Goal: Information Seeking & Learning: Learn about a topic

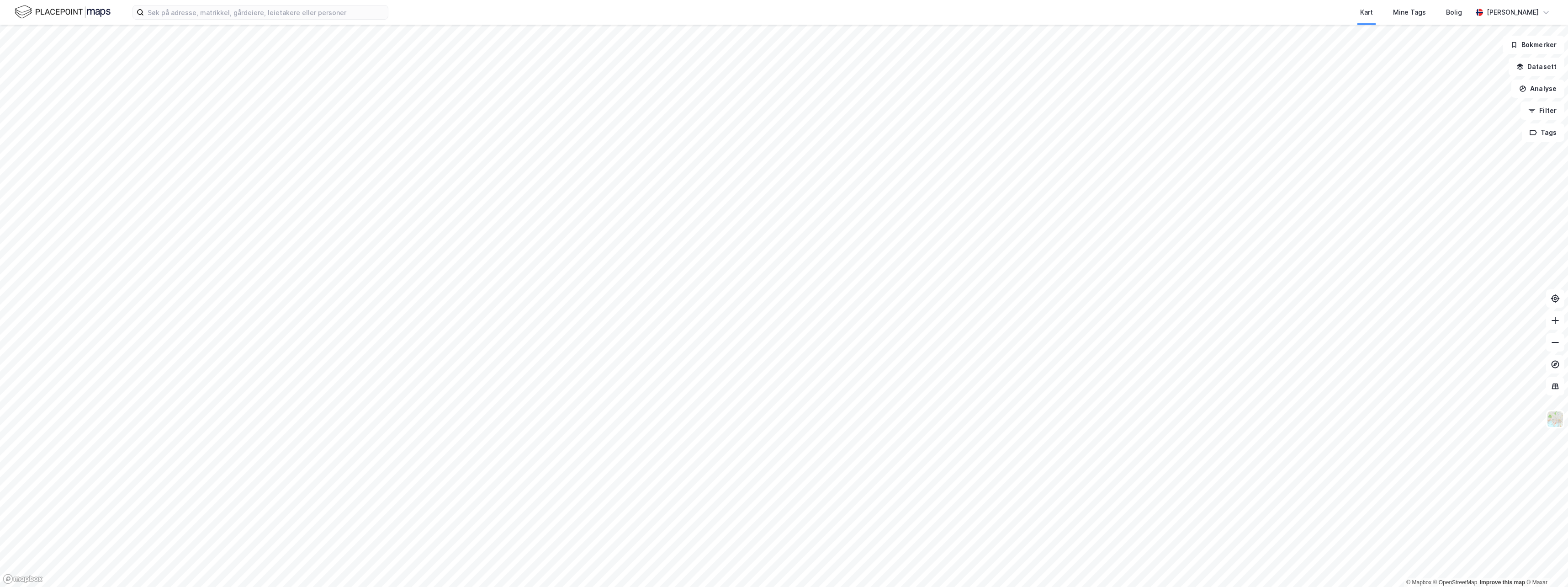
click at [972, 586] on html "Kart Mine Tags Bolig [PERSON_NAME] © Mapbox © OpenStreetMap Improve this map © …" at bounding box center [784, 293] width 1568 height 587
click at [1557, 341] on icon at bounding box center [1555, 342] width 9 height 9
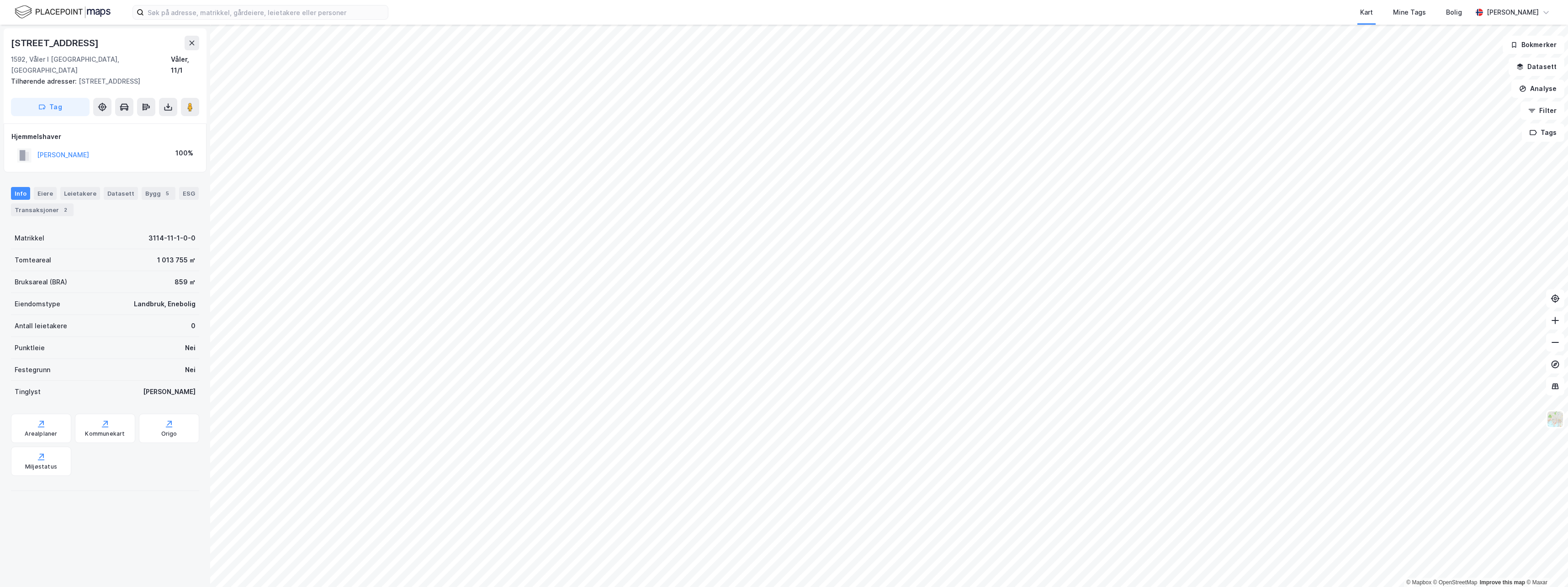
click at [1104, 586] on html "Kart Mine Tags Bolig [PERSON_NAME] © Mapbox © OpenStreetMap Improve this map © …" at bounding box center [784, 293] width 1568 height 587
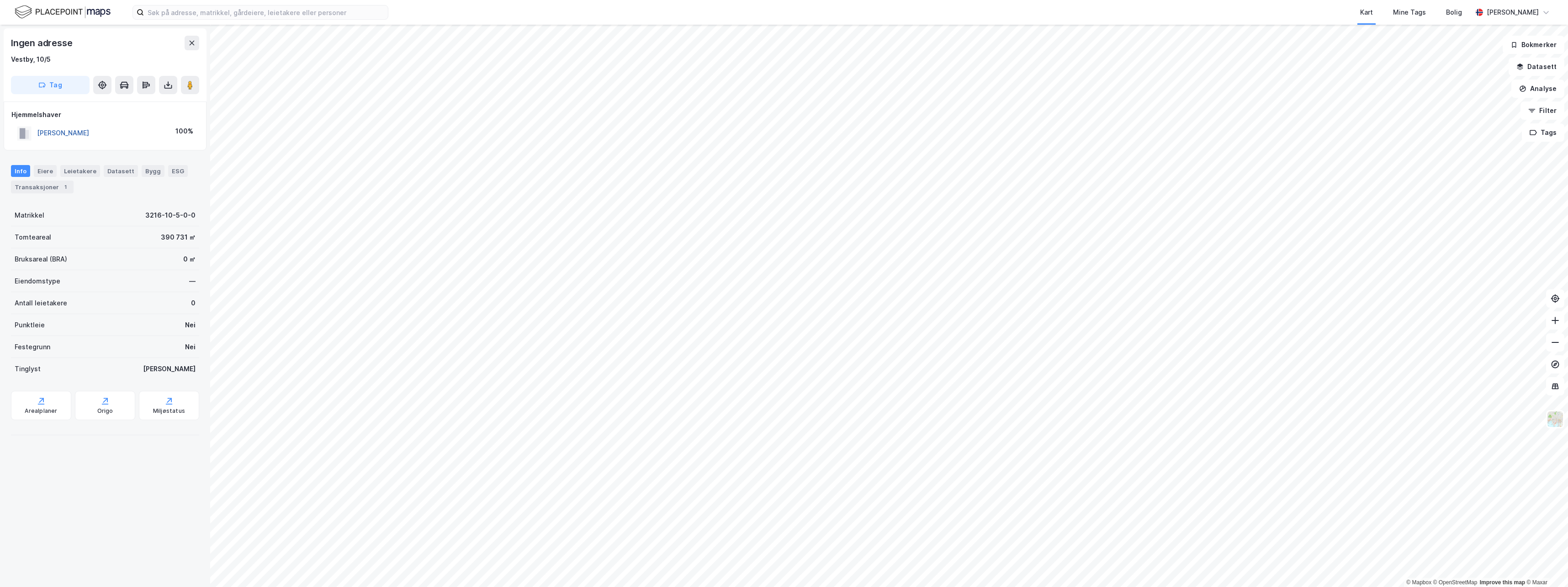
click at [0, 0] on button "[PERSON_NAME]" at bounding box center [0, 0] width 0 height 0
click at [1066, 586] on html "Kart Mine Tags Bolig [PERSON_NAME] © Mapbox © OpenStreetMap Improve this map © …" at bounding box center [784, 293] width 1568 height 587
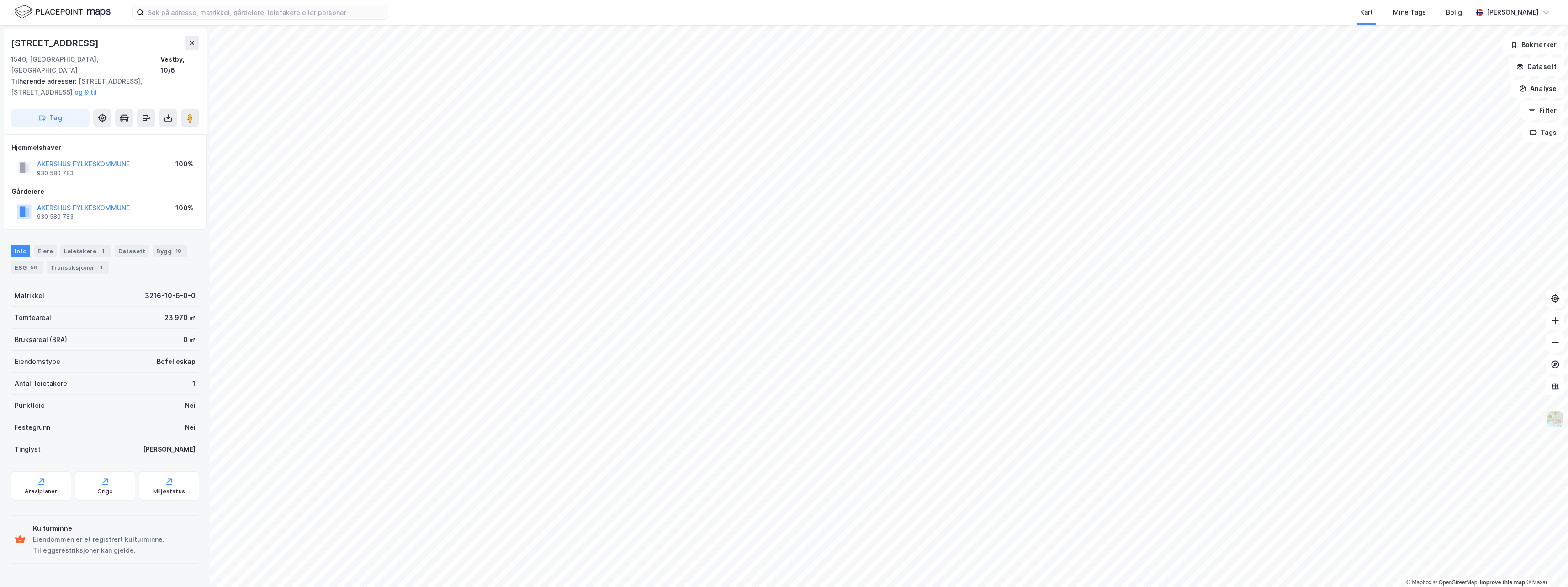
click at [929, 586] on html "Kart Mine Tags Bolig [PERSON_NAME] © Mapbox © OpenStreetMap Improve this map © …" at bounding box center [784, 293] width 1568 height 587
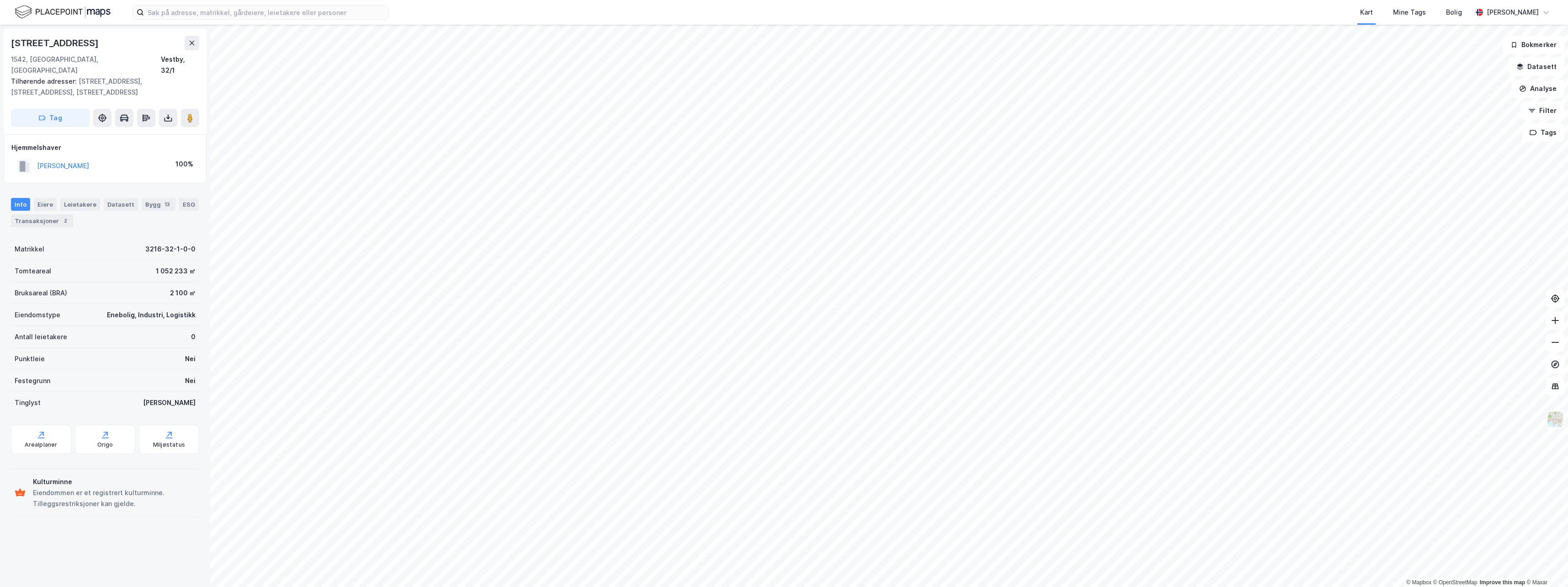
click at [918, 586] on html "Kart Mine Tags Bolig [PERSON_NAME] © Mapbox © OpenStreetMap Improve this map © …" at bounding box center [784, 293] width 1568 height 587
click at [157, 14] on input at bounding box center [266, 12] width 244 height 13
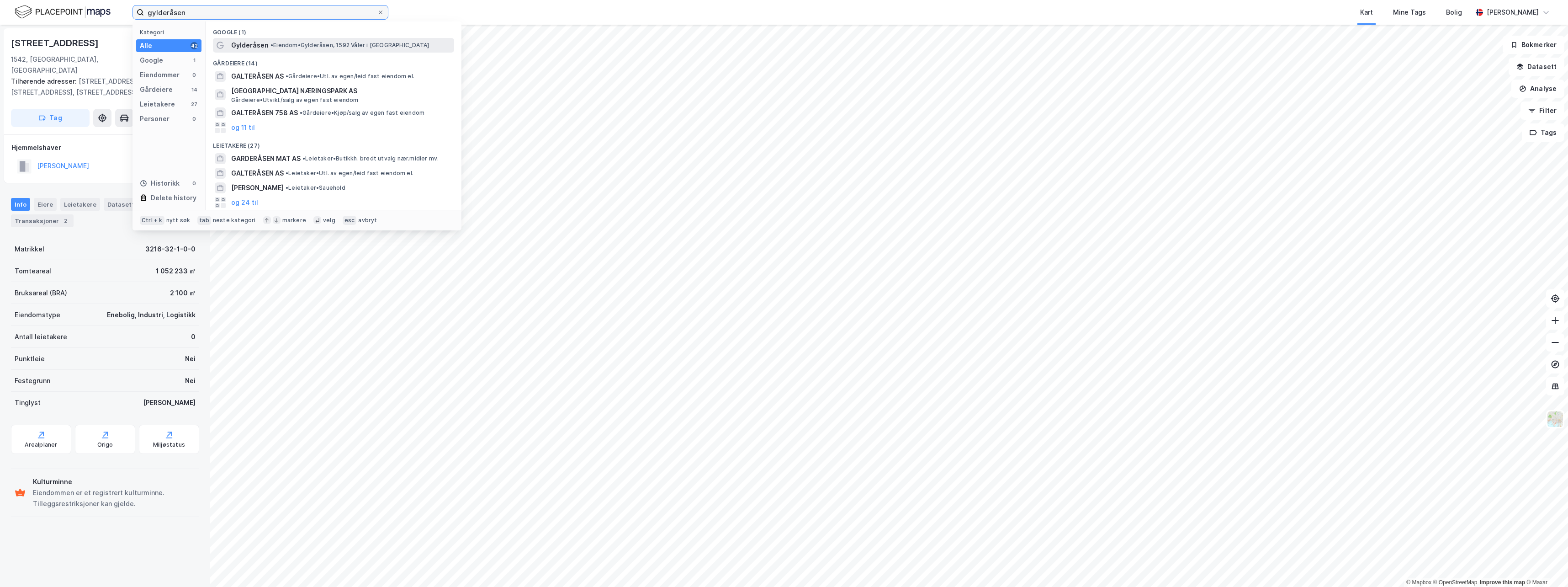
type input "gylderåsen"
click at [329, 46] on span "• Eiendom • Gylderåsen, 1592 [GEOGRAPHIC_DATA] i [GEOGRAPHIC_DATA]" at bounding box center [350, 45] width 159 height 7
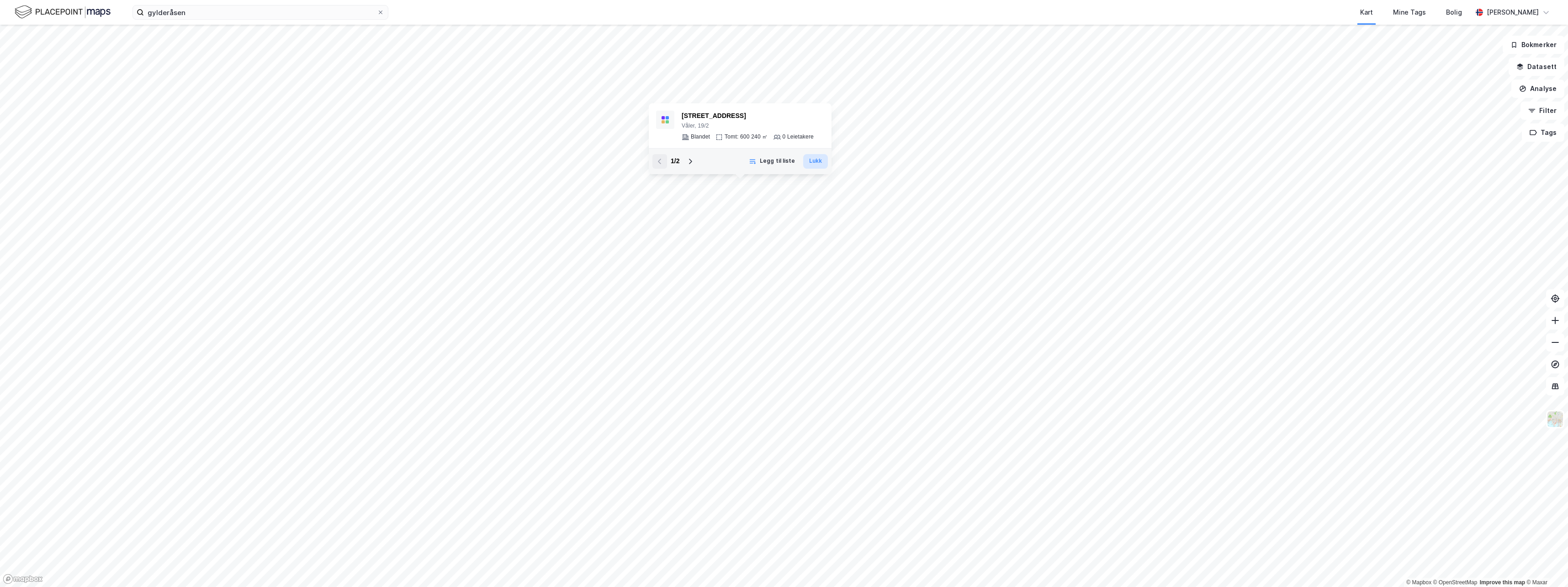
click at [813, 155] on button "Lukk" at bounding box center [815, 162] width 24 height 15
click at [687, 164] on icon at bounding box center [691, 162] width 7 height 7
click at [666, 116] on icon at bounding box center [665, 119] width 7 height 7
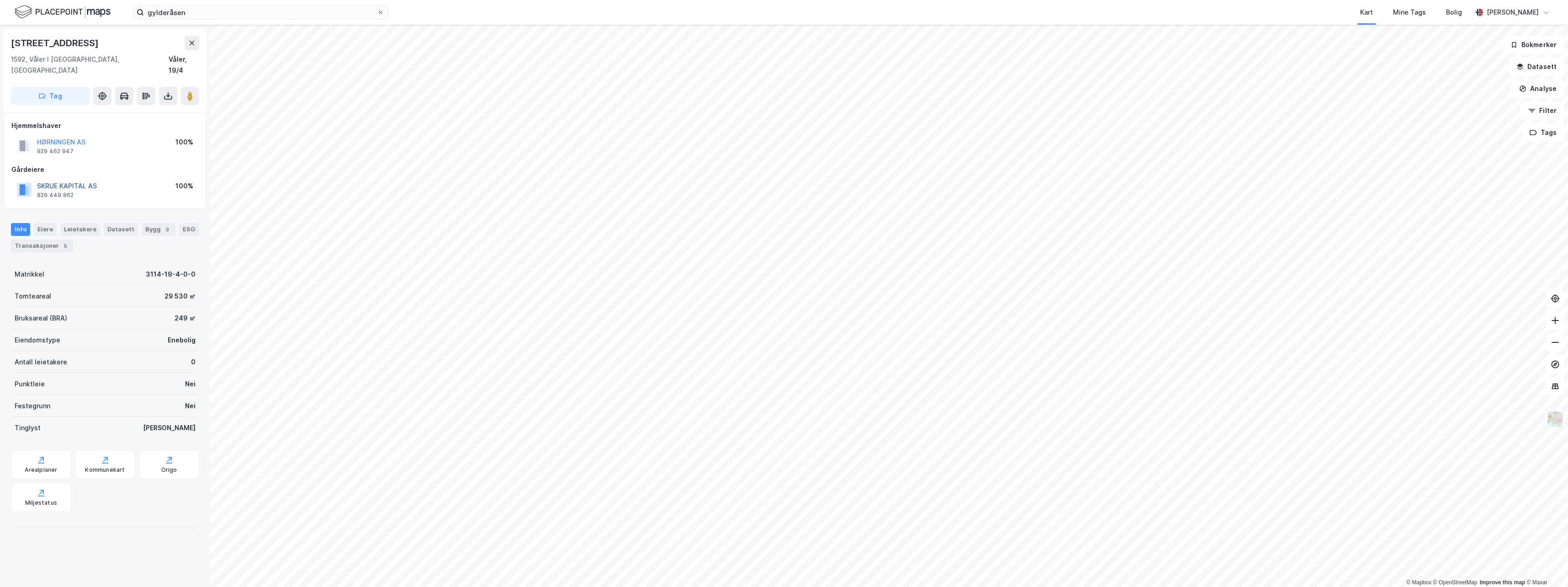
click at [0, 0] on button "SKRUE KAPITAL AS" at bounding box center [0, 0] width 0 height 0
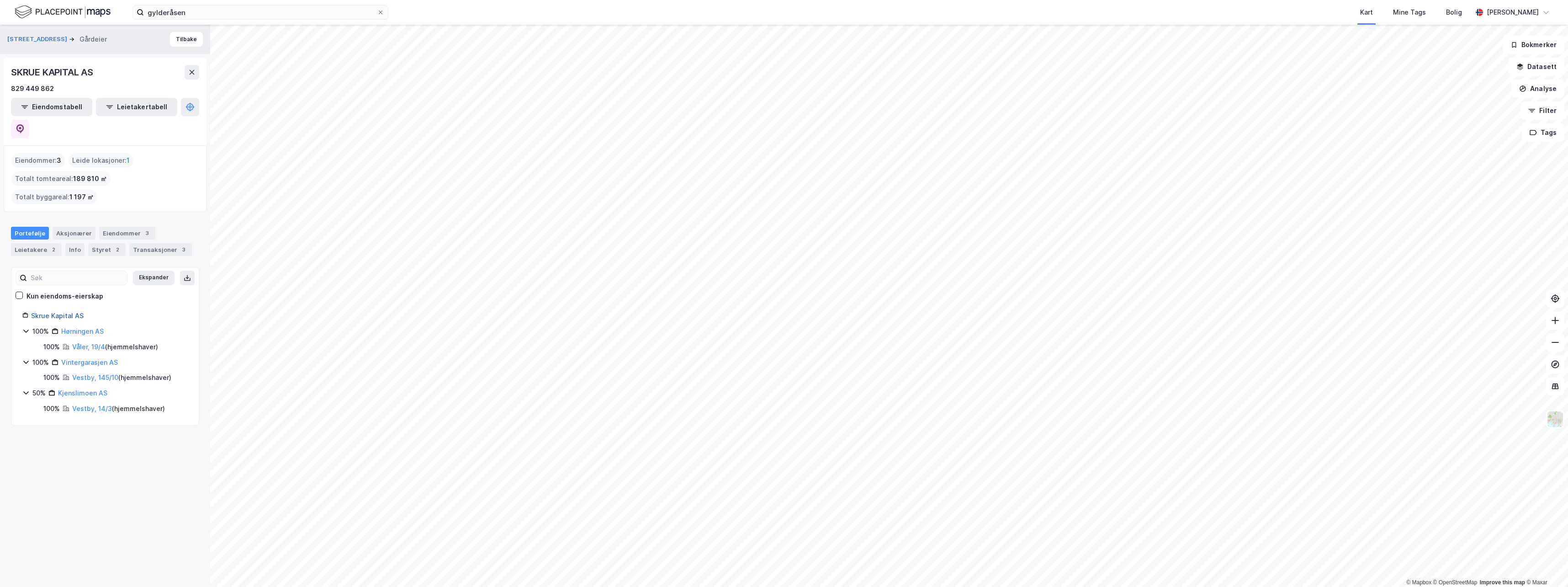
click at [66, 312] on link "Skrue Kapital AS" at bounding box center [57, 315] width 53 height 7
click at [62, 312] on link "Skrue Kapital AS" at bounding box center [57, 315] width 53 height 7
click at [891, 586] on html "gylderåsen Kart Mine Tags Bolig [PERSON_NAME] © Mapbox © OpenStreetMap Improve …" at bounding box center [784, 293] width 1568 height 587
click at [847, 586] on html "gylderåsen Kart Mine Tags Bolig [PERSON_NAME] © Mapbox © OpenStreetMap Improve …" at bounding box center [784, 293] width 1568 height 587
click at [1555, 344] on icon at bounding box center [1555, 342] width 9 height 9
